Goal: Task Accomplishment & Management: Manage account settings

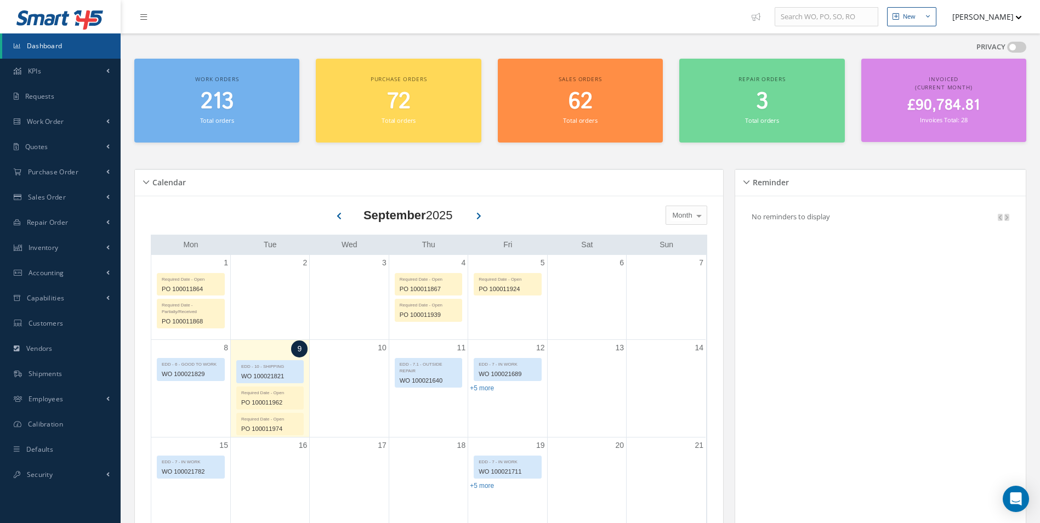
click at [1012, 44] on span at bounding box center [1016, 47] width 19 height 11
click at [1007, 49] on input "checkbox" at bounding box center [1007, 49] width 0 height 0
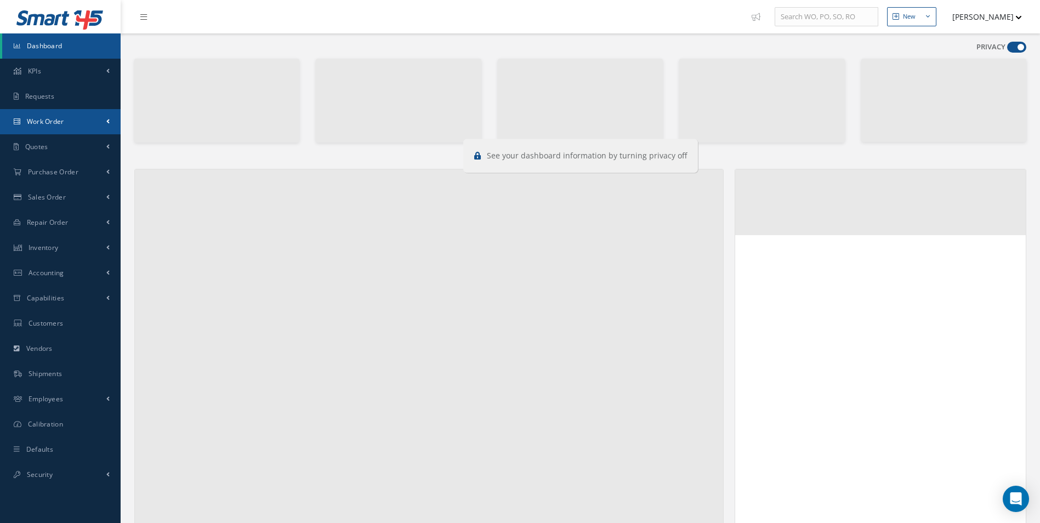
click at [53, 120] on span "Work Order" at bounding box center [45, 121] width 37 height 9
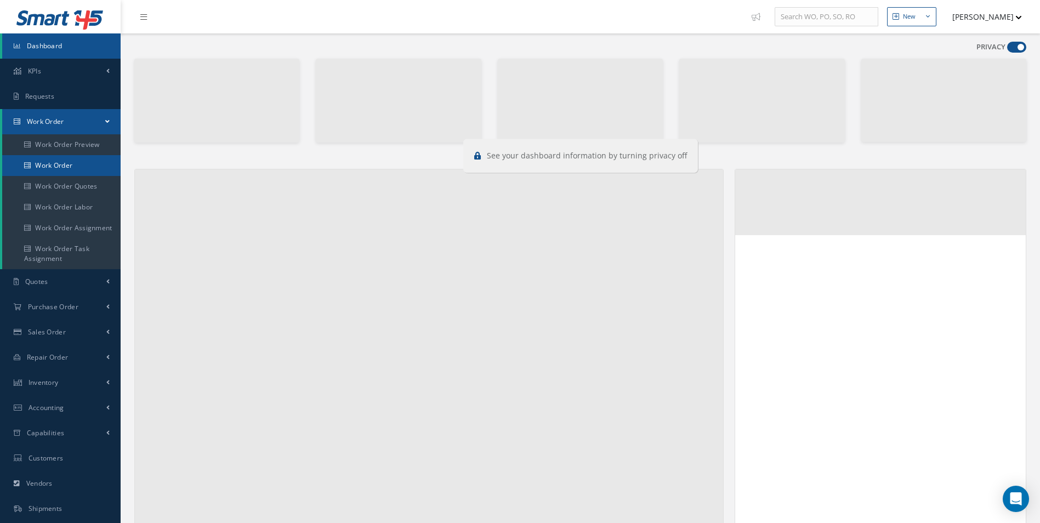
click at [53, 165] on link "Work Order" at bounding box center [61, 165] width 118 height 21
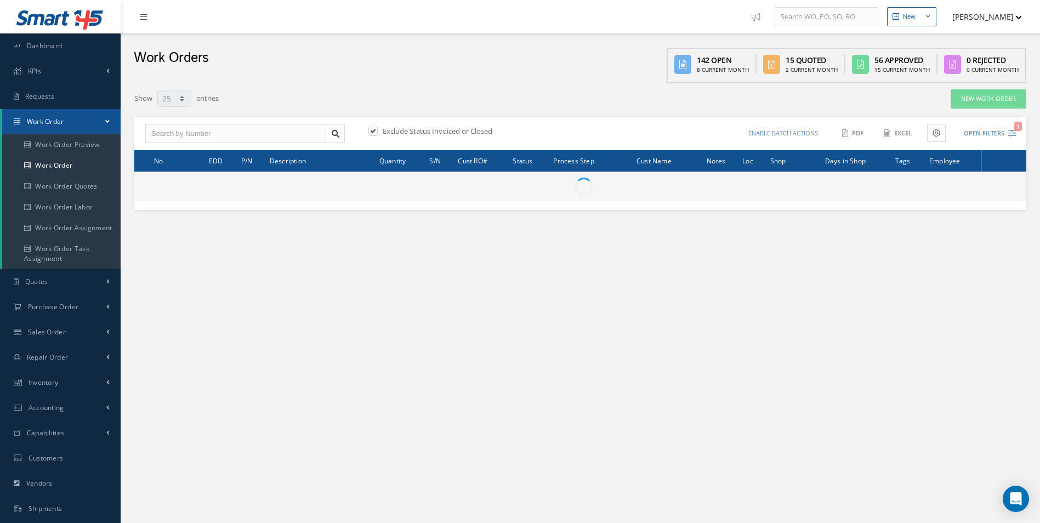
select select "25"
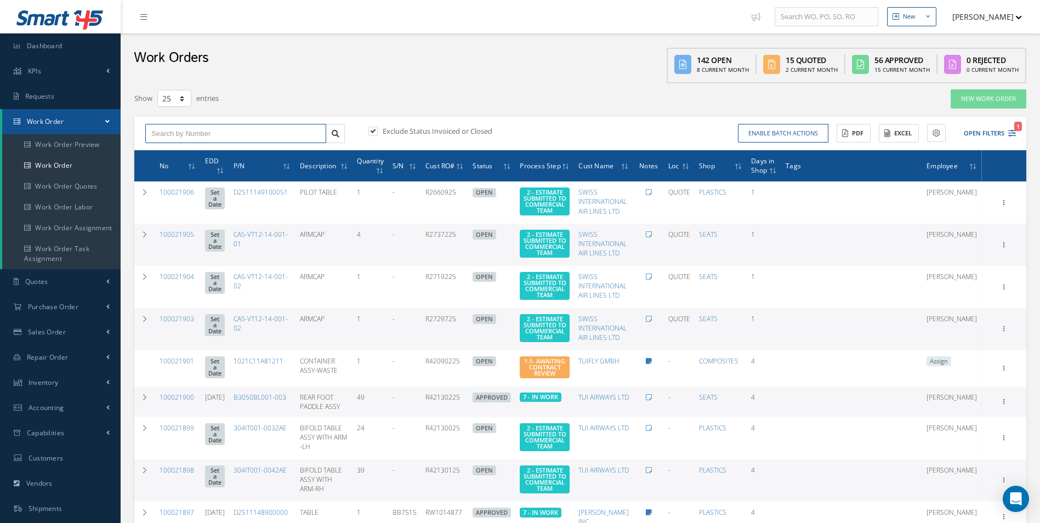
click at [206, 138] on input "text" at bounding box center [235, 134] width 181 height 20
click at [207, 127] on input "text" at bounding box center [235, 134] width 181 height 20
type input "100021822"
drag, startPoint x: 193, startPoint y: 151, endPoint x: 227, endPoint y: 161, distance: 35.2
click at [192, 151] on div "100021822" at bounding box center [235, 152] width 169 height 11
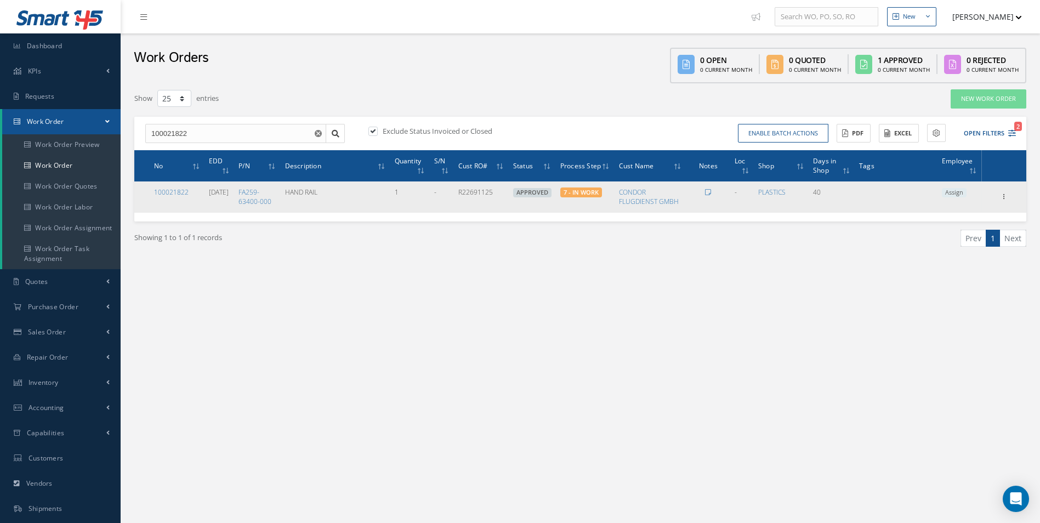
click at [958, 195] on span "Assign" at bounding box center [954, 193] width 25 height 10
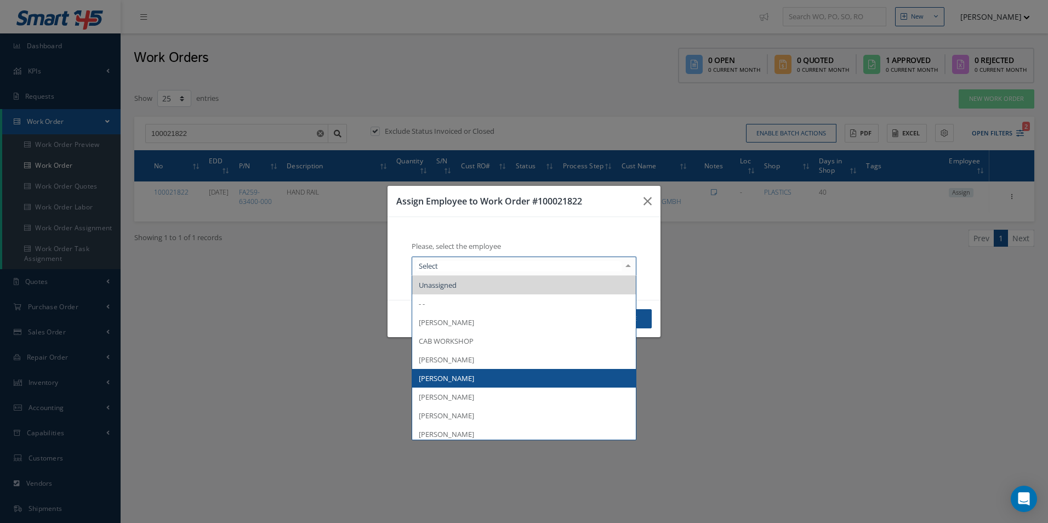
click at [474, 375] on span "[PERSON_NAME]" at bounding box center [524, 378] width 224 height 19
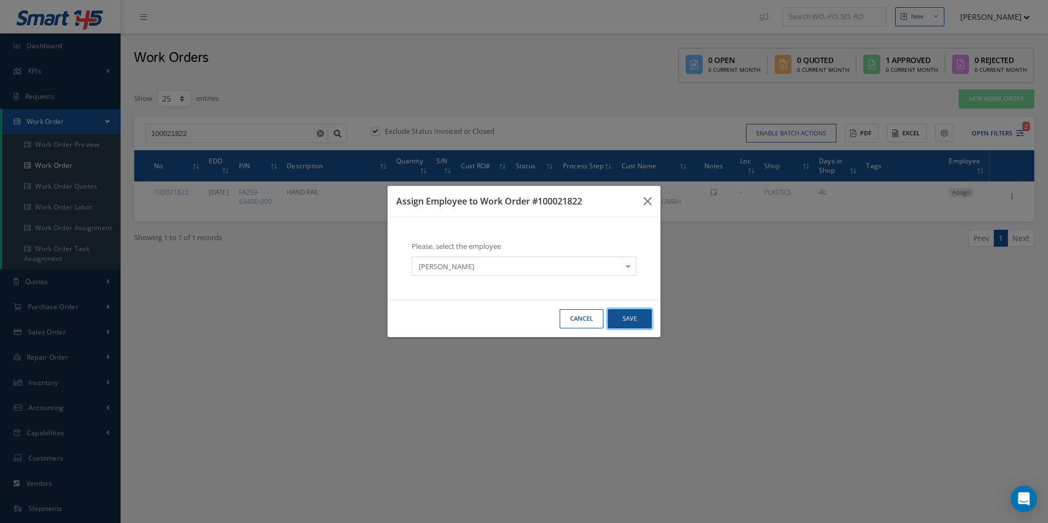
click at [637, 318] on button "Save" at bounding box center [630, 318] width 44 height 19
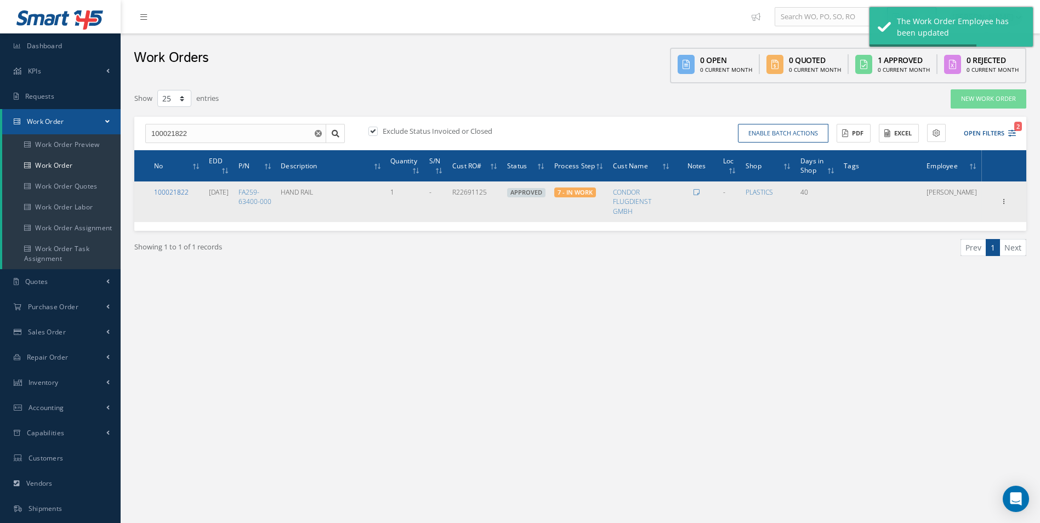
click at [177, 191] on link "100021822" at bounding box center [171, 191] width 35 height 9
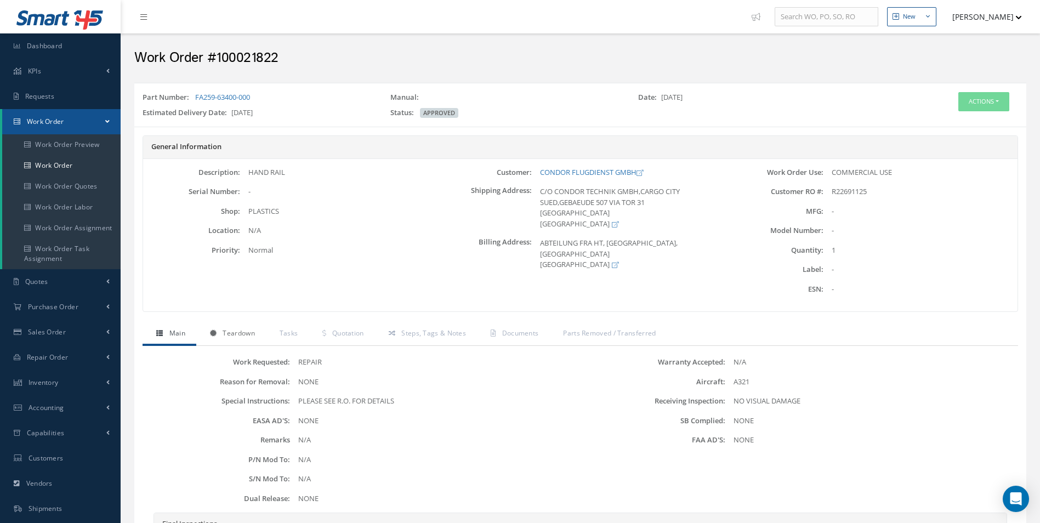
click at [246, 326] on link "Teardown" at bounding box center [231, 334] width 70 height 23
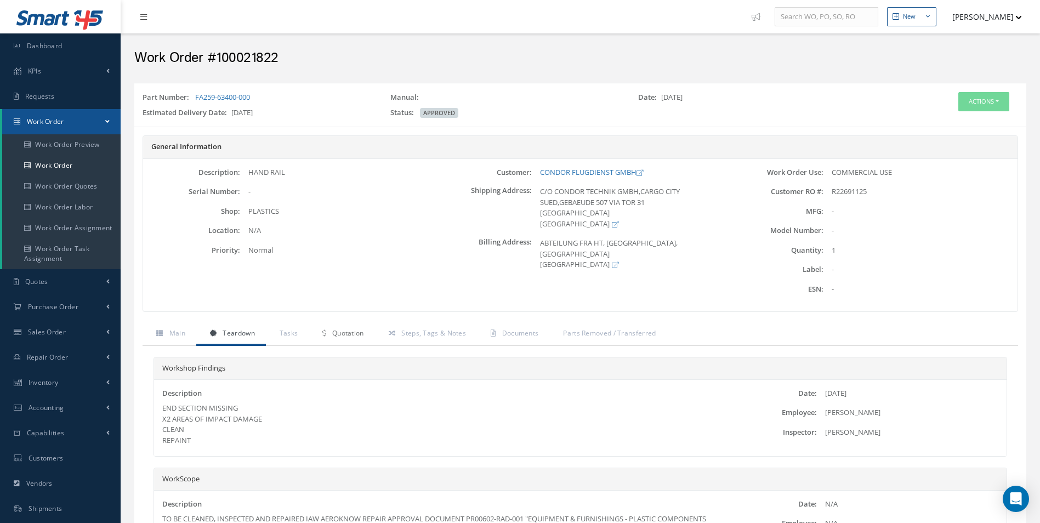
click at [309, 338] on link "Quotation" at bounding box center [342, 334] width 66 height 23
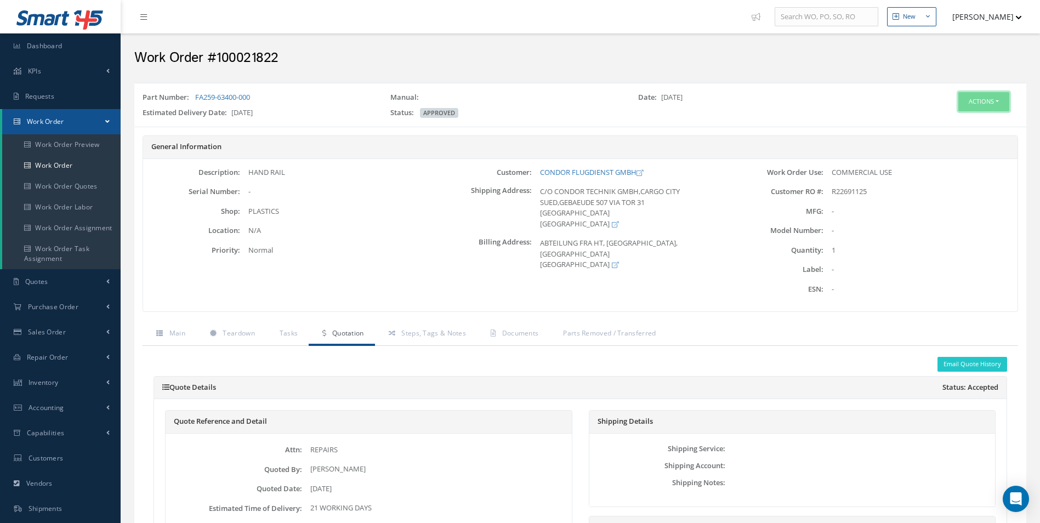
click at [985, 98] on button "Actions" at bounding box center [983, 101] width 51 height 19
click at [945, 123] on link "Edit" at bounding box center [967, 122] width 88 height 15
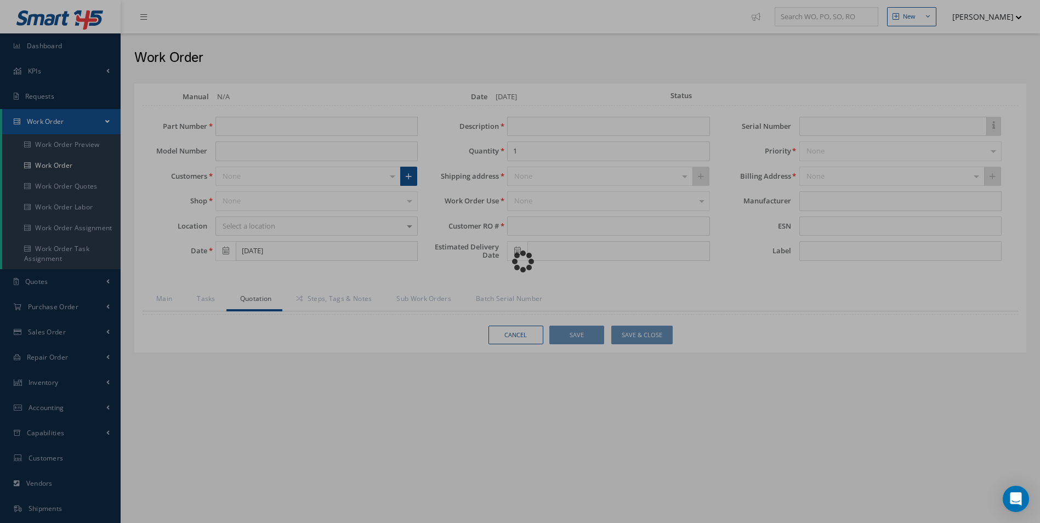
type input "FA259-63400-000"
type input "07/31/2025"
type input "HAND RAIL"
type input "R22691125"
type input "[DATE]"
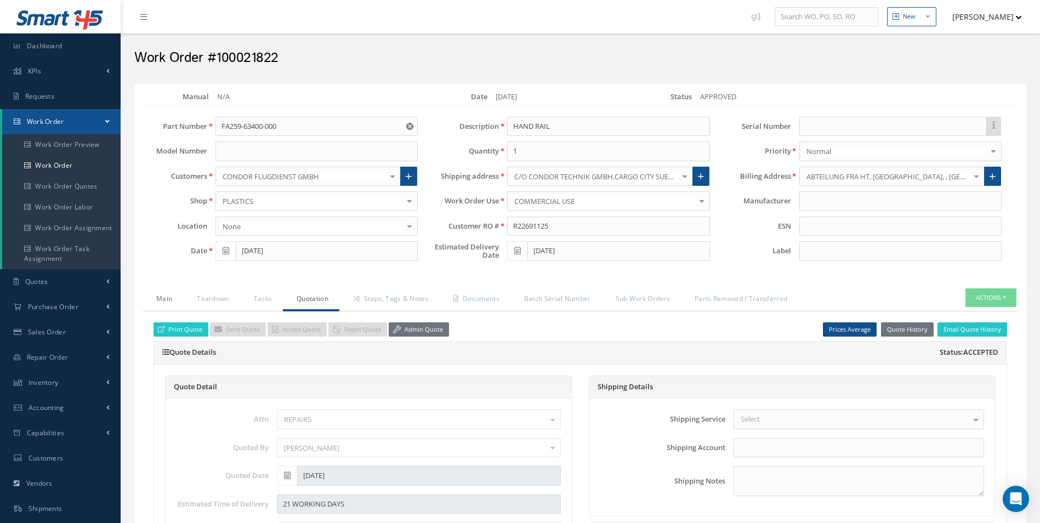
click at [163, 298] on link "Main" at bounding box center [163, 299] width 41 height 23
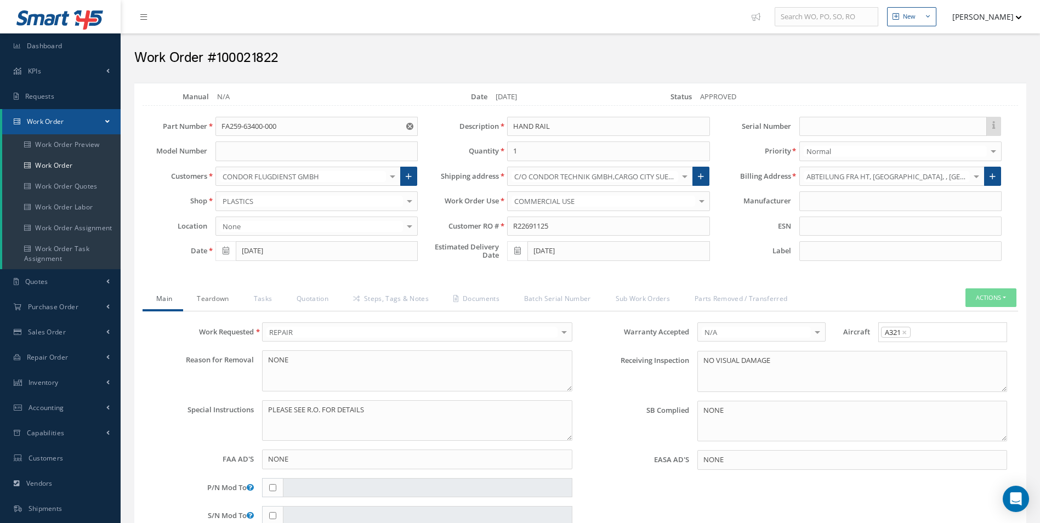
click at [220, 299] on link "Teardown" at bounding box center [211, 299] width 56 height 23
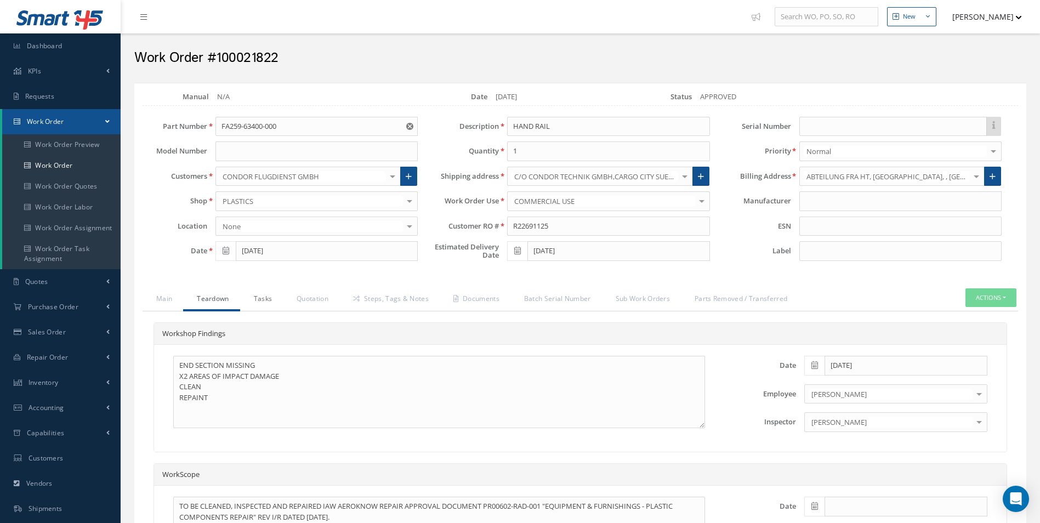
click at [270, 297] on link "Tasks" at bounding box center [261, 299] width 43 height 23
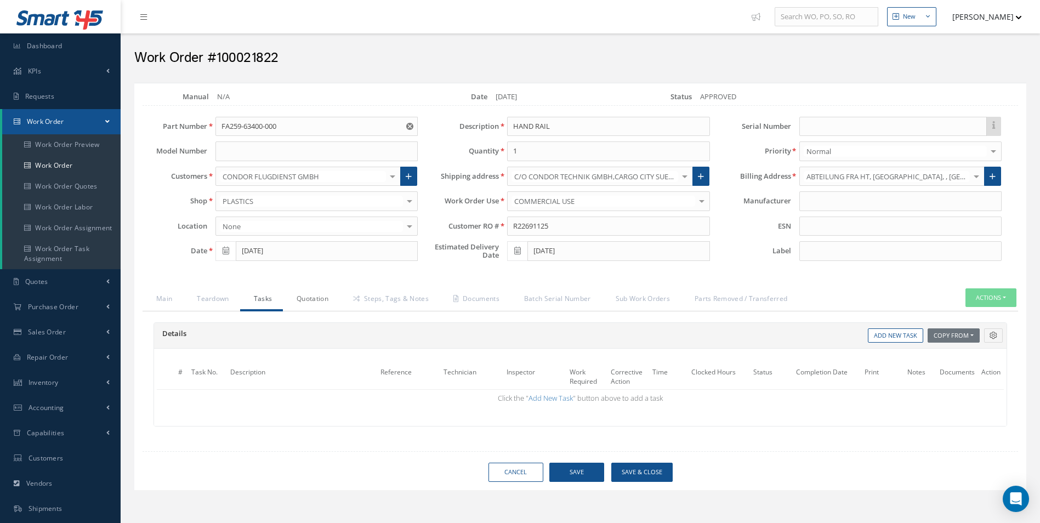
click at [332, 294] on link "Quotation" at bounding box center [311, 299] width 56 height 23
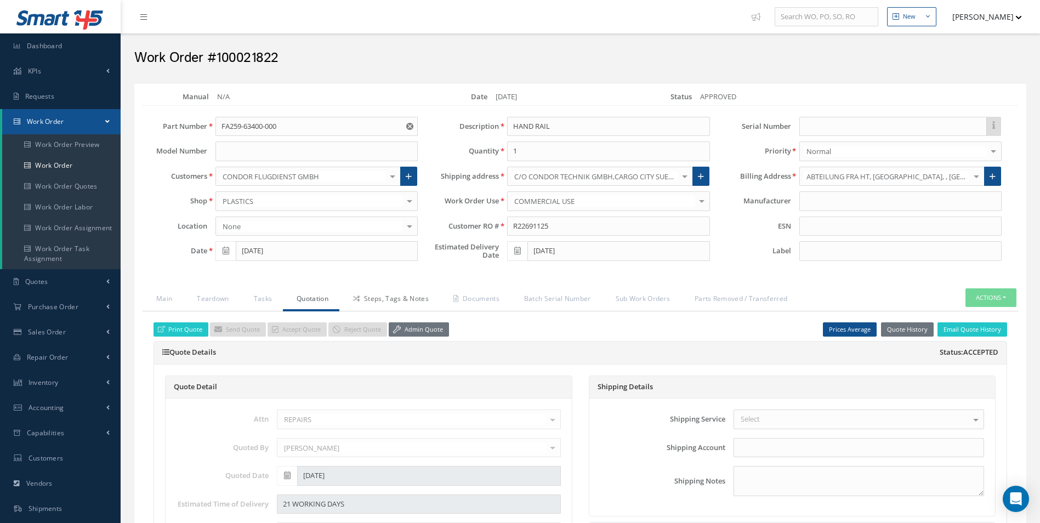
click at [426, 305] on link "Steps, Tags & Notes" at bounding box center [389, 299] width 100 height 23
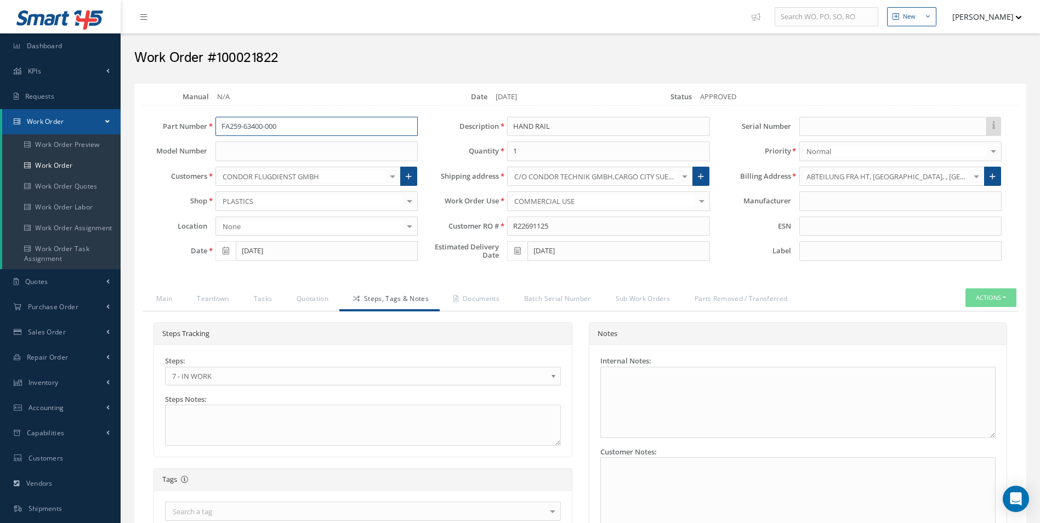
drag, startPoint x: 303, startPoint y: 128, endPoint x: 104, endPoint y: 119, distance: 199.7
click at [104, 119] on div "Smart 145 Dashboard KPIs Work Order Accounting Requests Work Order Work Order P…" at bounding box center [520, 446] width 1040 height 892
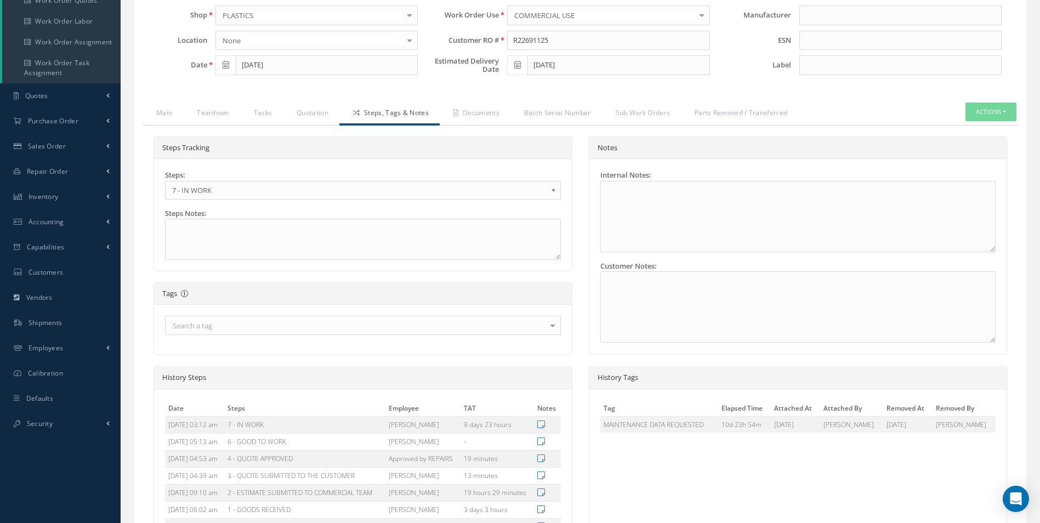
scroll to position [95, 0]
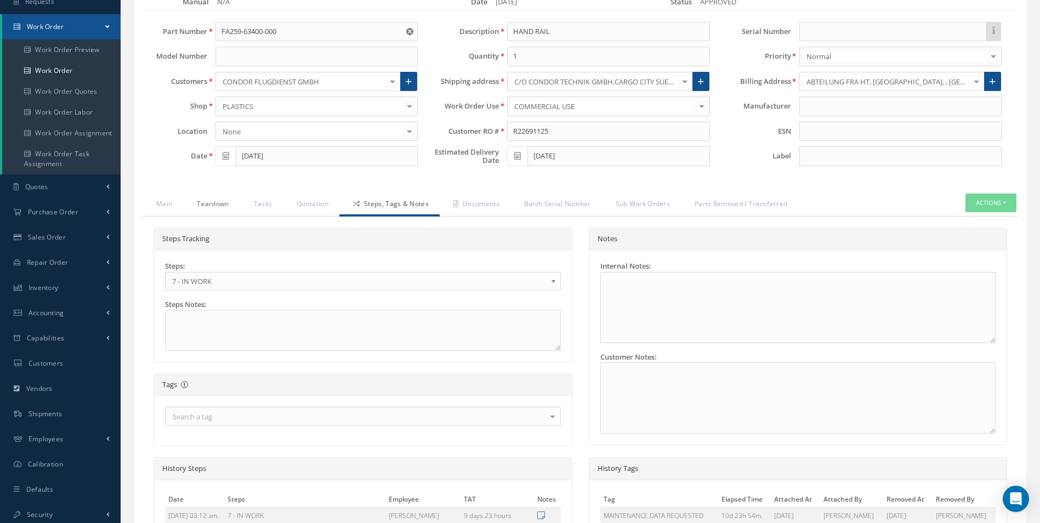
drag, startPoint x: 205, startPoint y: 201, endPoint x: 232, endPoint y: 204, distance: 27.6
click at [205, 201] on link "Teardown" at bounding box center [211, 204] width 56 height 23
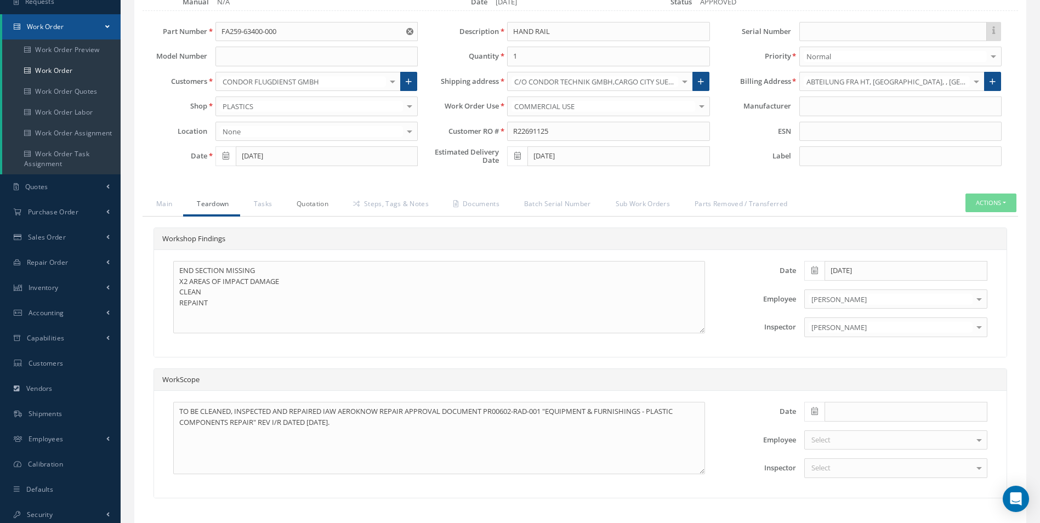
click at [284, 202] on link "Quotation" at bounding box center [311, 204] width 56 height 23
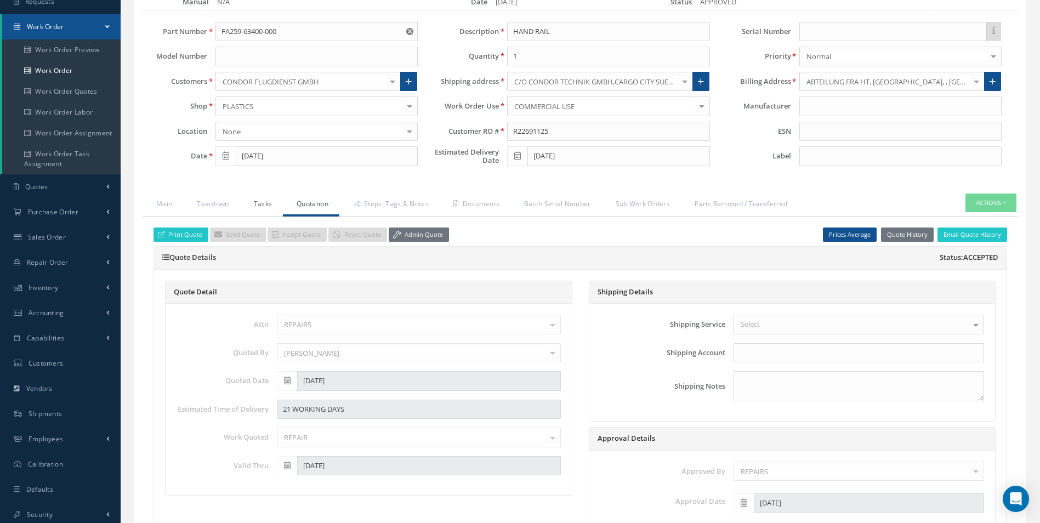
click at [243, 203] on link "Tasks" at bounding box center [261, 204] width 43 height 23
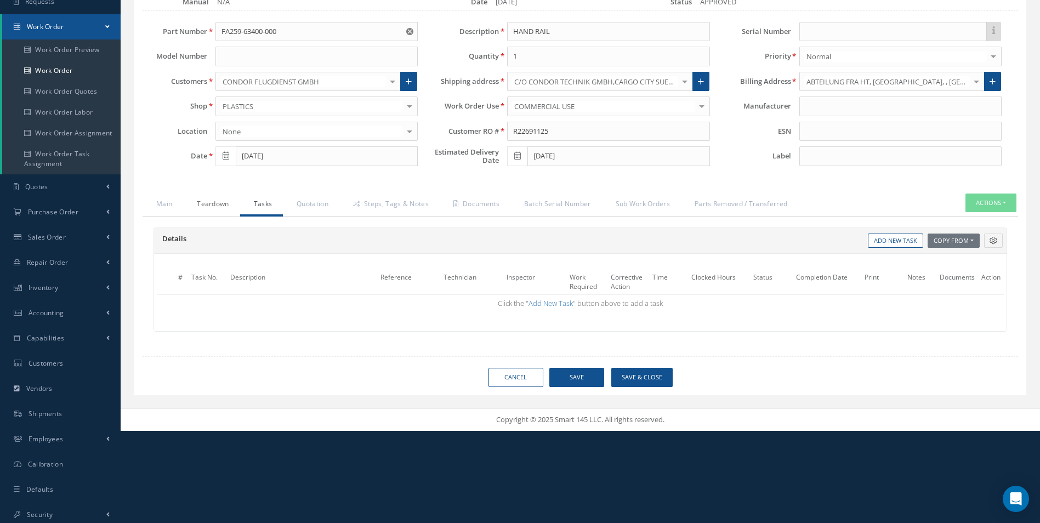
click at [186, 195] on link "Teardown" at bounding box center [211, 204] width 56 height 23
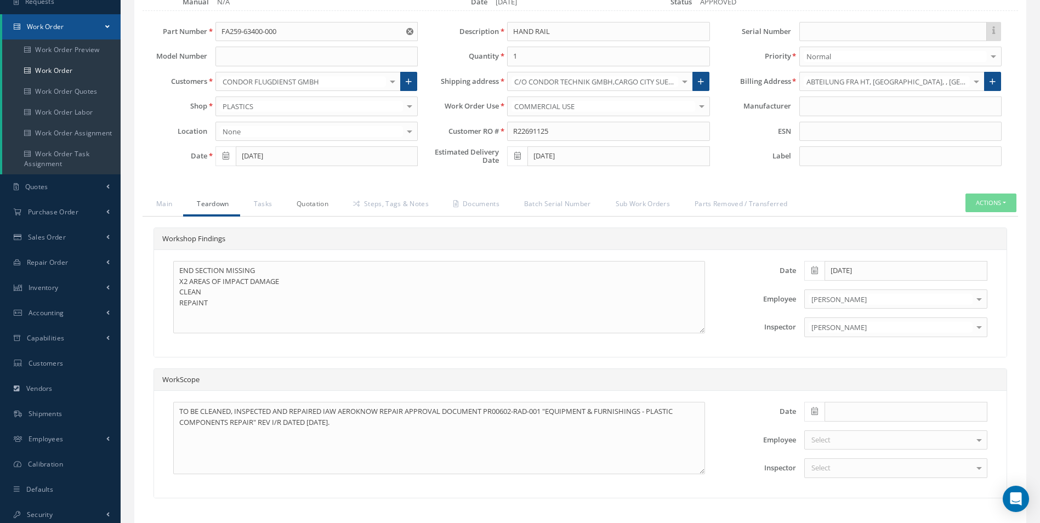
click at [320, 207] on link "Quotation" at bounding box center [311, 204] width 56 height 23
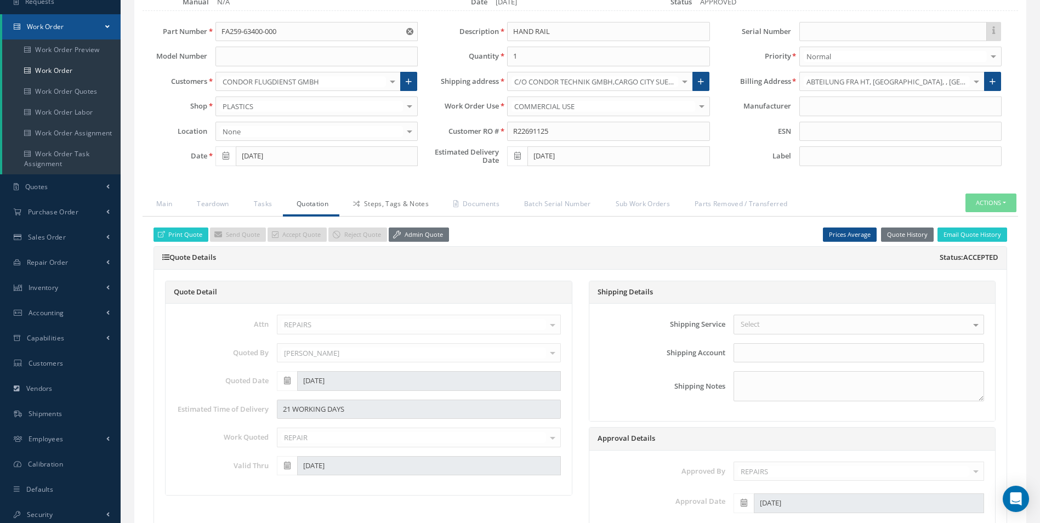
click at [382, 207] on link "Steps, Tags & Notes" at bounding box center [389, 204] width 100 height 23
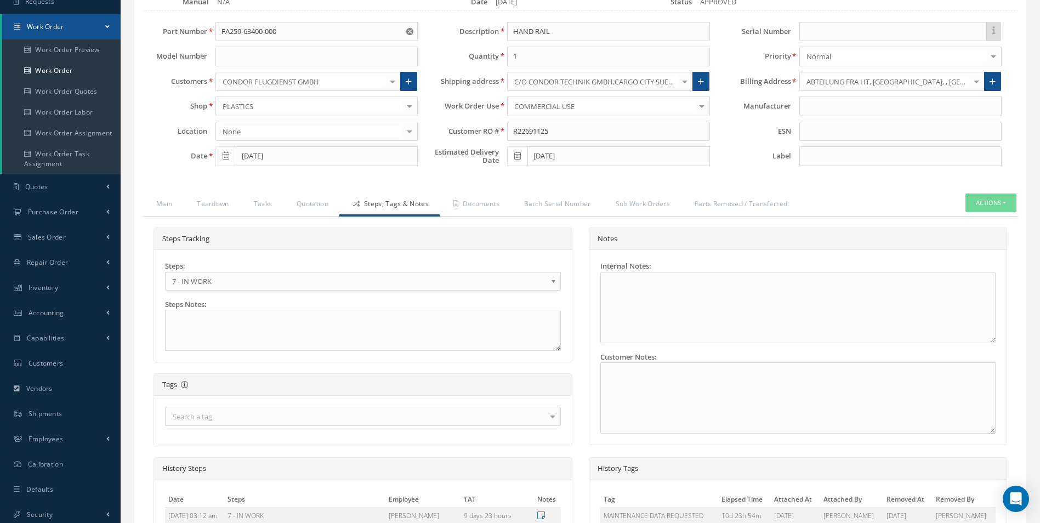
drag, startPoint x: 207, startPoint y: 276, endPoint x: 209, endPoint y: 289, distance: 13.8
click at [207, 276] on span "7 - IN WORK" at bounding box center [359, 281] width 374 height 13
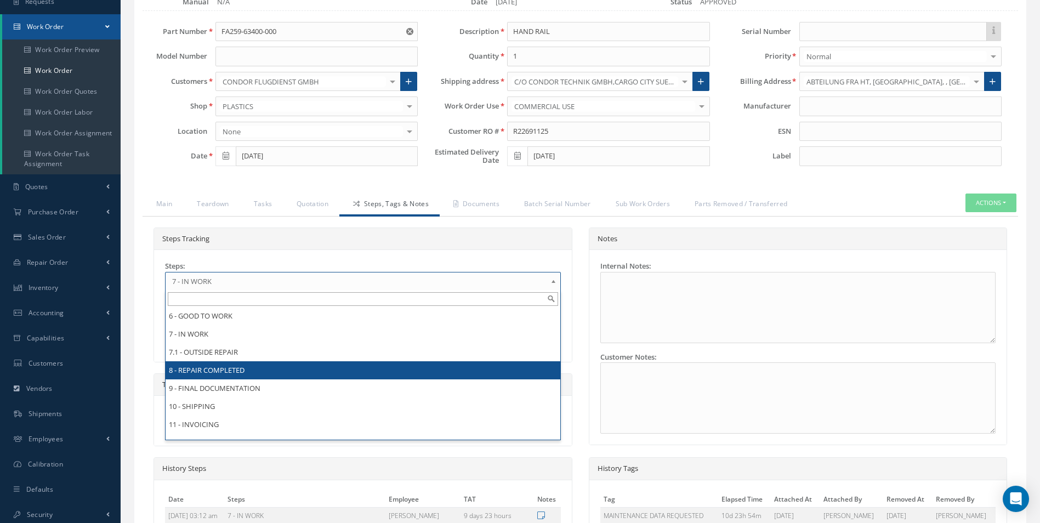
scroll to position [0, 0]
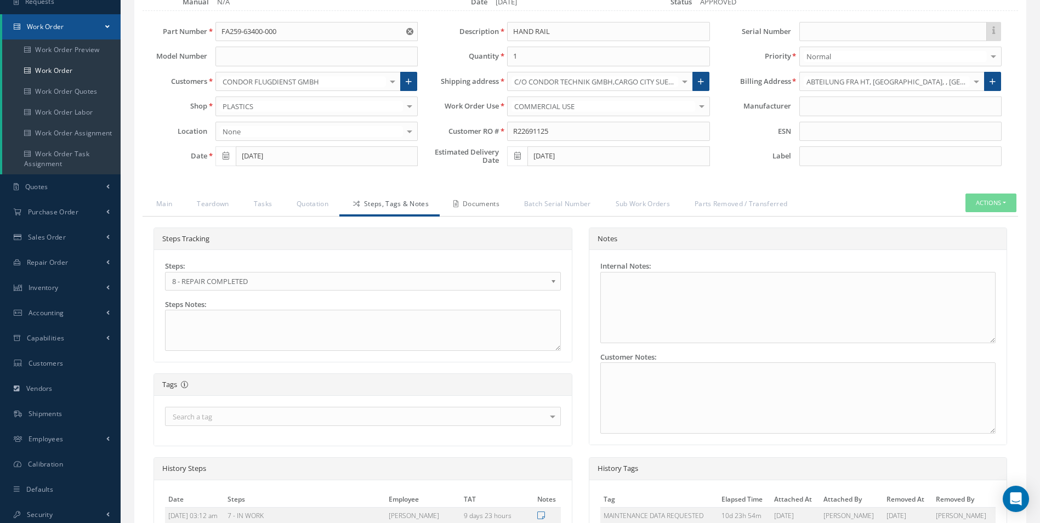
click at [463, 200] on link "Documents" at bounding box center [475, 204] width 71 height 23
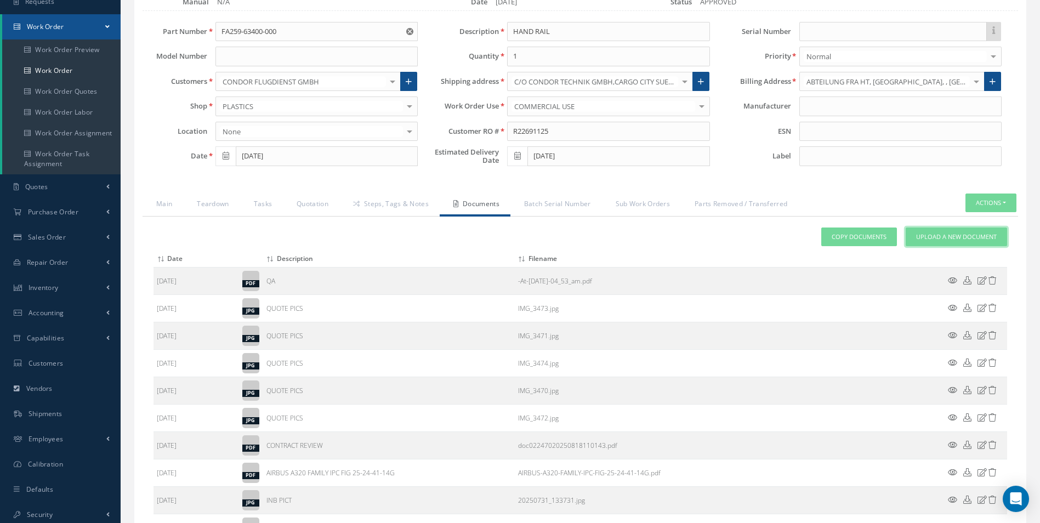
click at [951, 244] on link "Upload a New Document" at bounding box center [956, 236] width 101 height 19
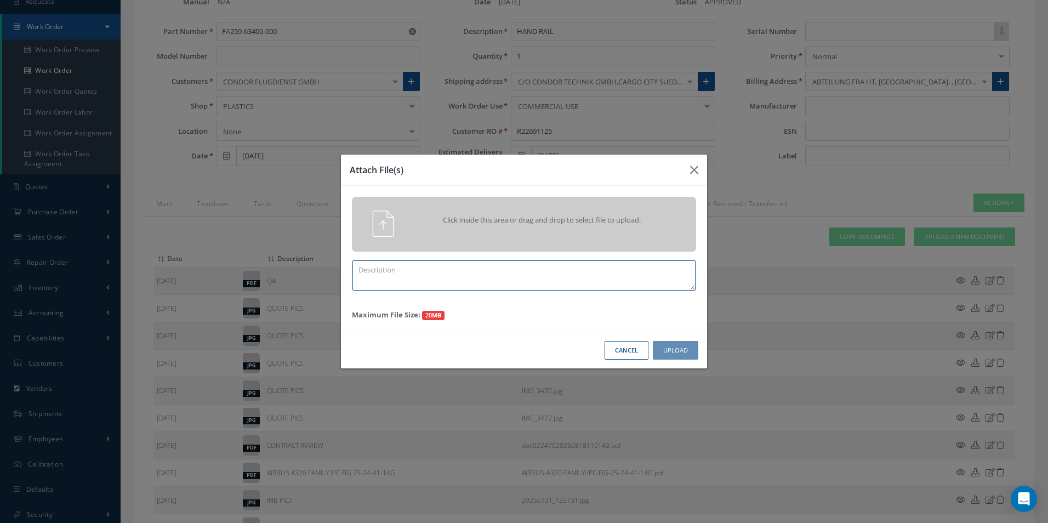
click at [425, 264] on textarea at bounding box center [523, 275] width 343 height 30
type textarea "f"
type textarea "FINISH"
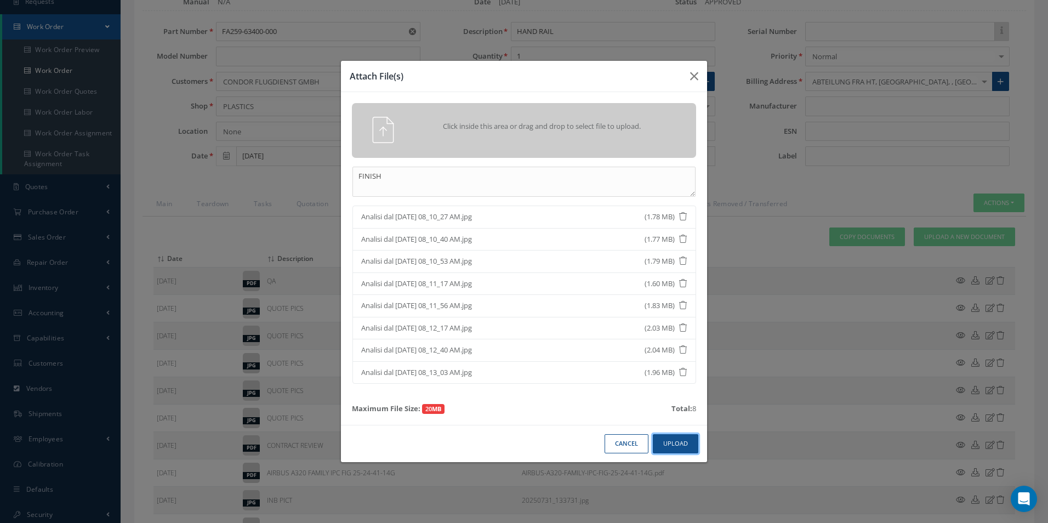
click at [689, 451] on button "Upload" at bounding box center [675, 443] width 45 height 19
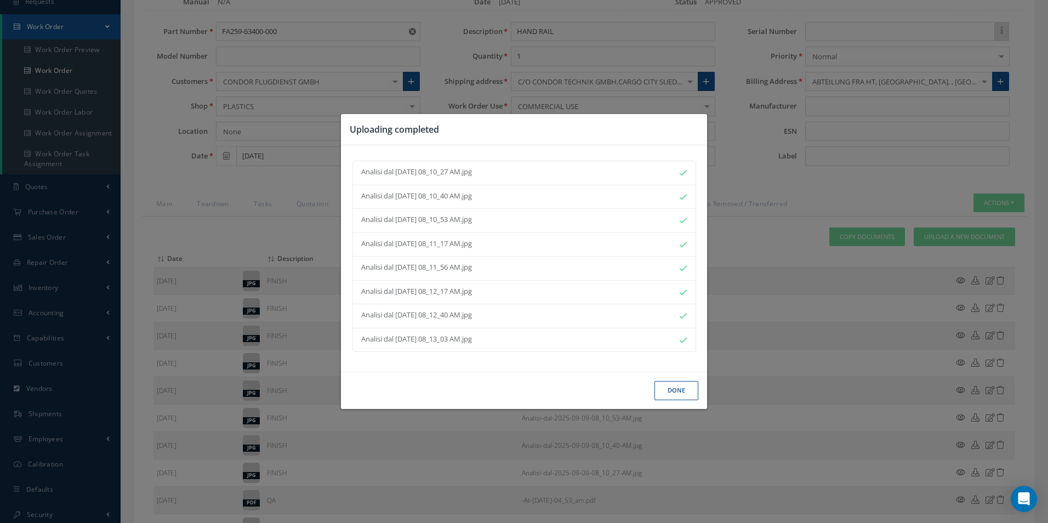
click at [676, 397] on button "Done" at bounding box center [677, 390] width 44 height 19
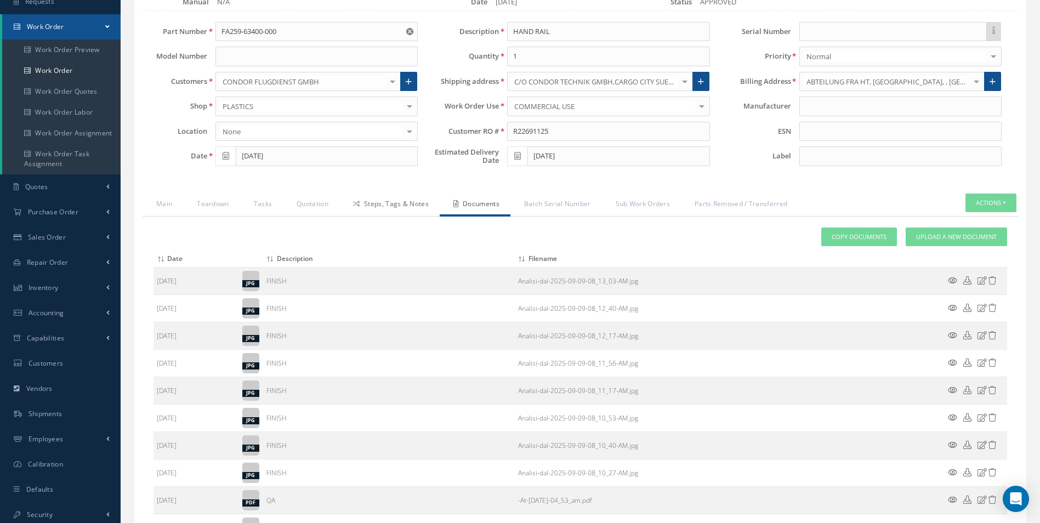
click at [390, 212] on link "Steps, Tags & Notes" at bounding box center [389, 204] width 100 height 23
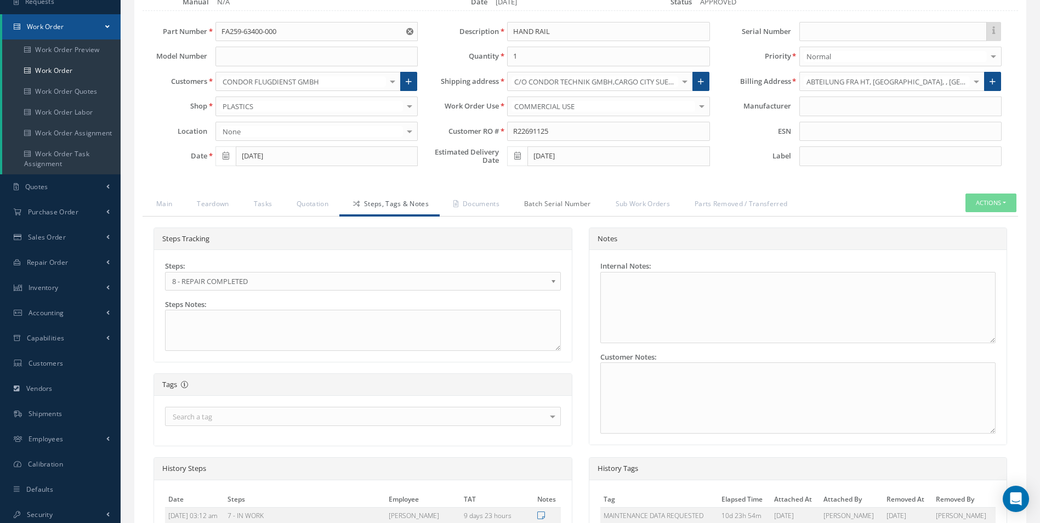
click at [518, 204] on link "Batch Serial Number" at bounding box center [556, 204] width 92 height 23
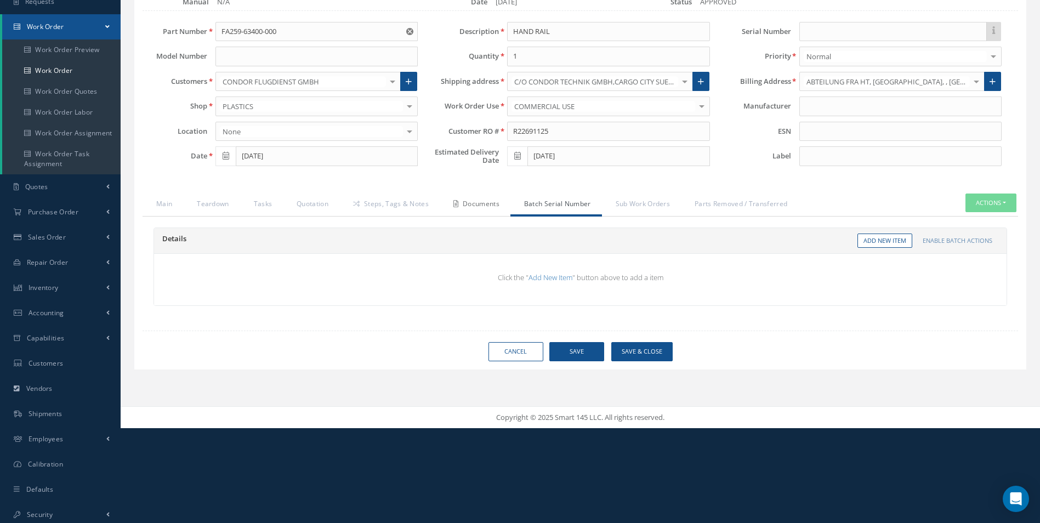
click at [489, 203] on link "Documents" at bounding box center [475, 204] width 71 height 23
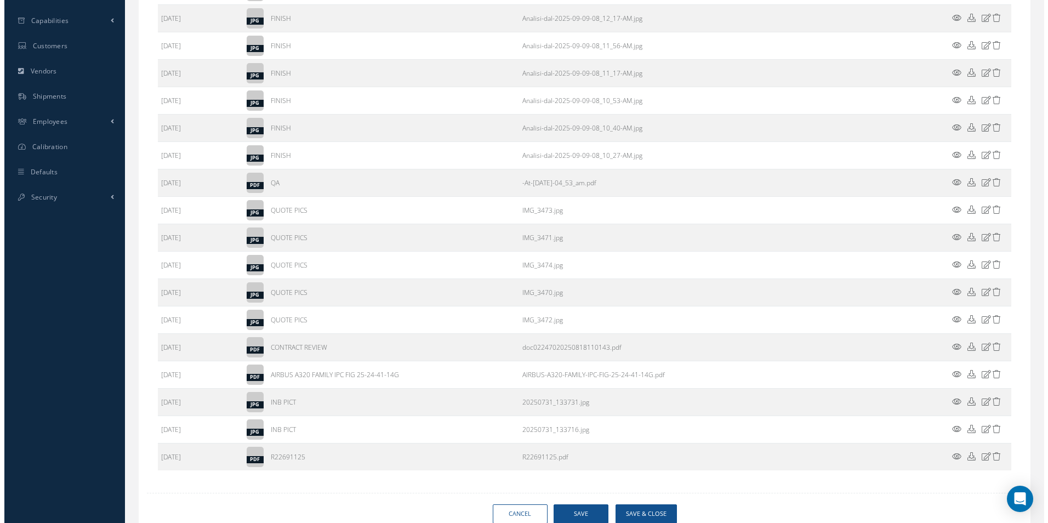
scroll to position [457, 0]
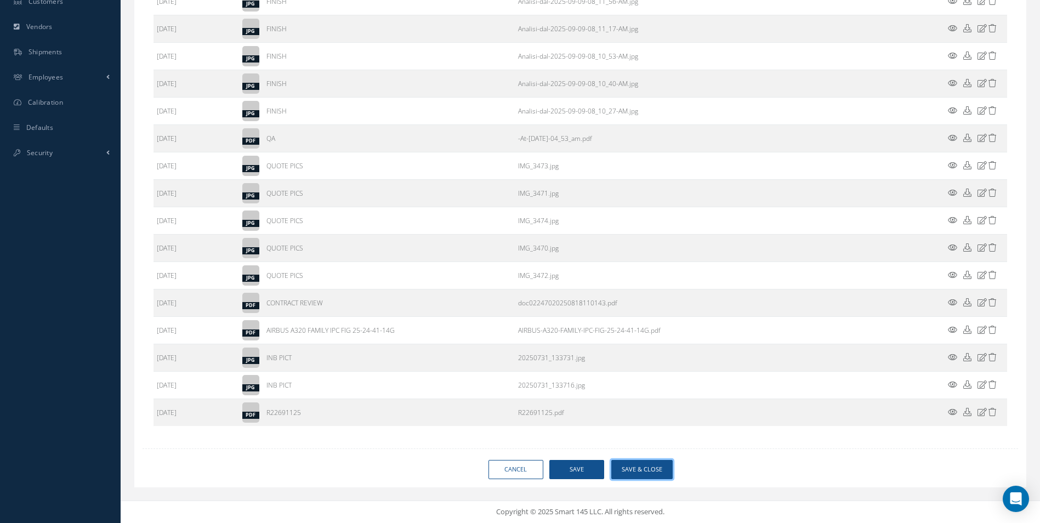
click at [630, 470] on button "Save & Close" at bounding box center [641, 469] width 61 height 19
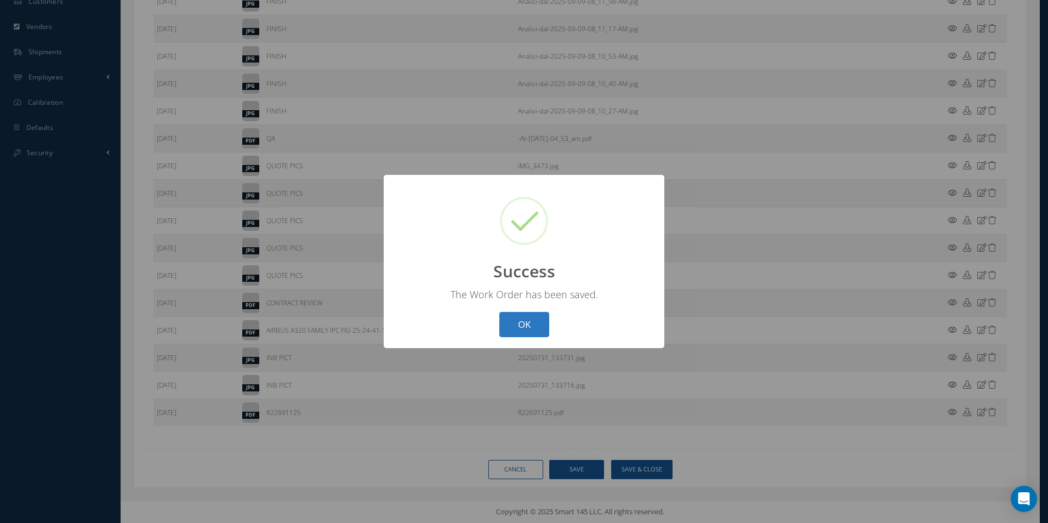
click at [516, 326] on button "OK" at bounding box center [524, 325] width 50 height 26
select select "25"
